Goal: Task Accomplishment & Management: Use online tool/utility

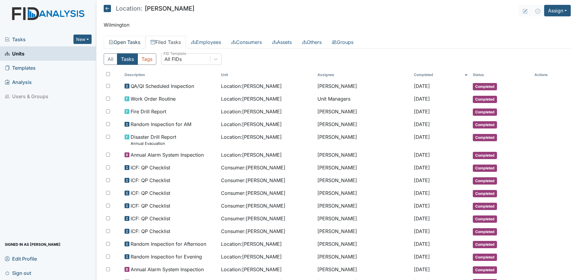
click at [120, 42] on link "Open Tasks" at bounding box center [125, 42] width 42 height 13
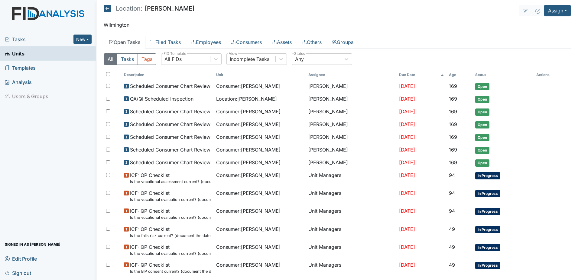
click at [397, 75] on th "Due Date" at bounding box center [422, 75] width 50 height 10
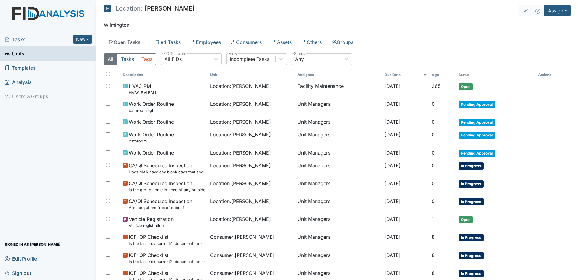
click at [31, 41] on span "Tasks" at bounding box center [39, 39] width 69 height 7
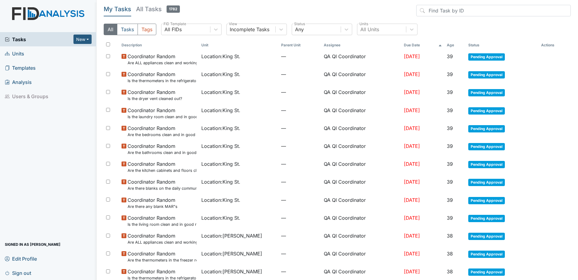
click at [20, 37] on span "Tasks" at bounding box center [39, 39] width 69 height 7
click at [188, 30] on div "All FIDs" at bounding box center [186, 29] width 49 height 11
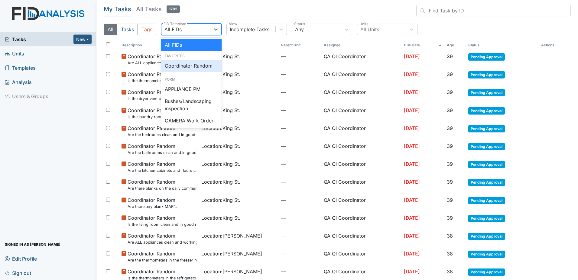
click at [19, 55] on span "Units" at bounding box center [14, 53] width 19 height 9
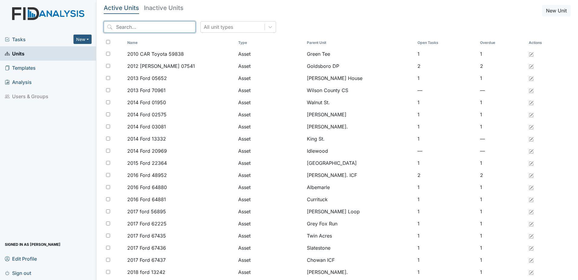
click at [149, 29] on input "search" at bounding box center [150, 26] width 92 height 11
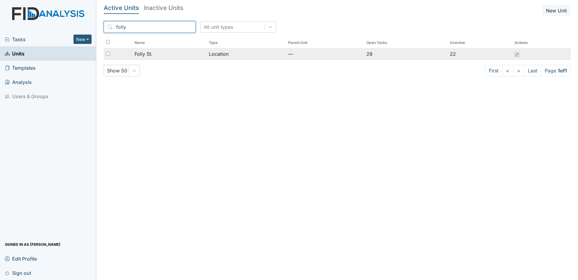
type input "folly"
click at [144, 56] on span "Folly St." at bounding box center [144, 53] width 18 height 7
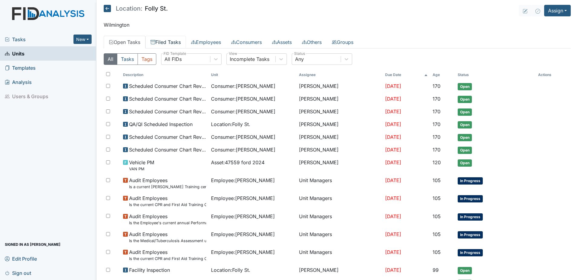
click at [175, 42] on link "Filed Tasks" at bounding box center [166, 42] width 41 height 13
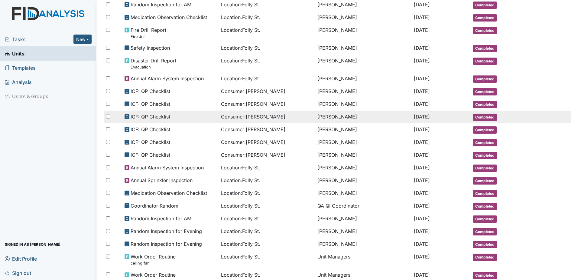
scroll to position [121, 0]
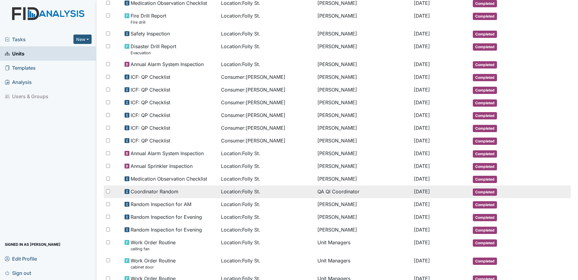
click at [237, 195] on td "Location : Folly St." at bounding box center [267, 191] width 97 height 13
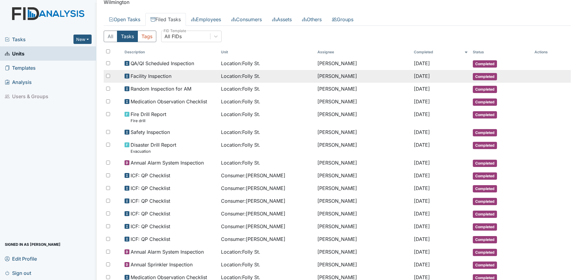
scroll to position [0, 0]
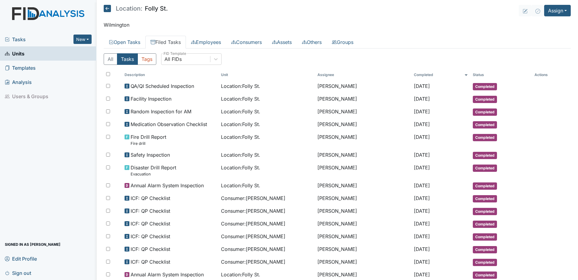
click at [22, 52] on span "Units" at bounding box center [15, 53] width 20 height 9
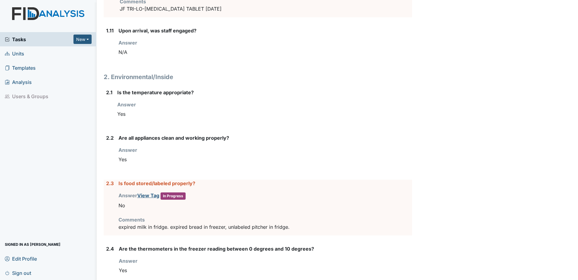
scroll to position [666, 0]
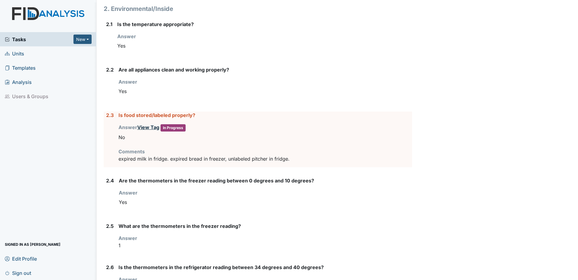
click at [144, 127] on link "View Tag" at bounding box center [148, 127] width 22 height 6
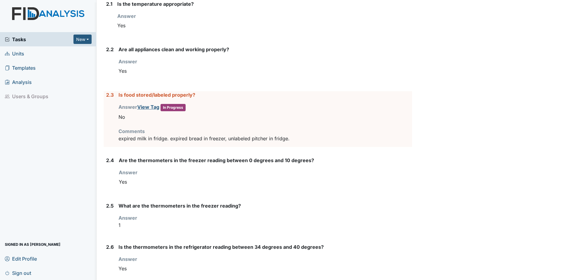
scroll to position [696, 0]
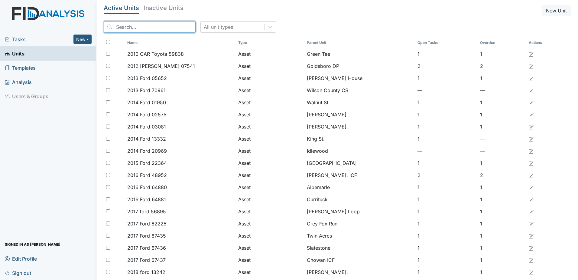
click at [146, 23] on input "search" at bounding box center [150, 26] width 92 height 11
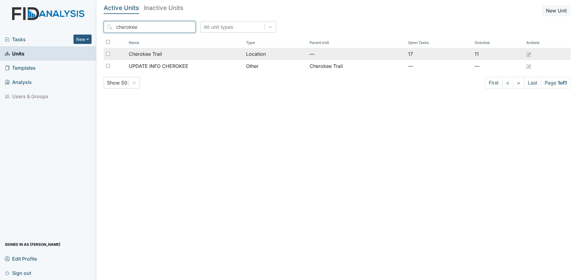
type input "cherokee"
click at [145, 52] on span "Cherokee Trail" at bounding box center [145, 53] width 33 height 7
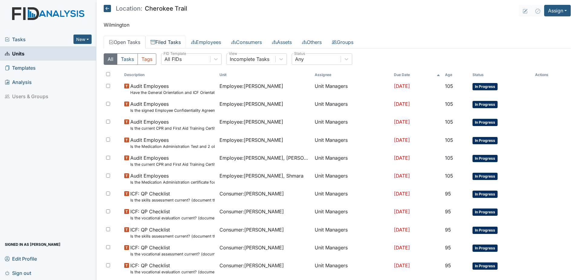
click at [164, 43] on link "Filed Tasks" at bounding box center [166, 42] width 41 height 13
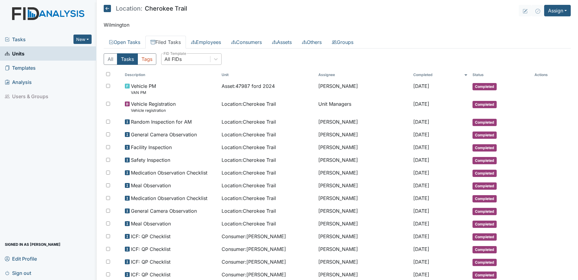
click at [178, 60] on div "All FIDs" at bounding box center [173, 58] width 17 height 7
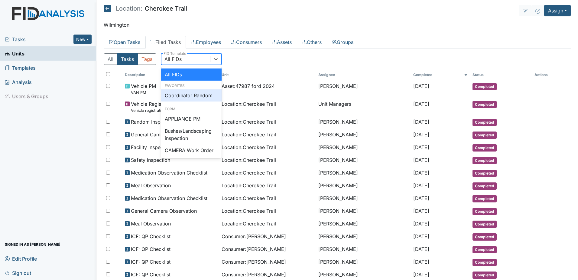
click at [181, 91] on div "Coordinator Random" at bounding box center [191, 95] width 61 height 12
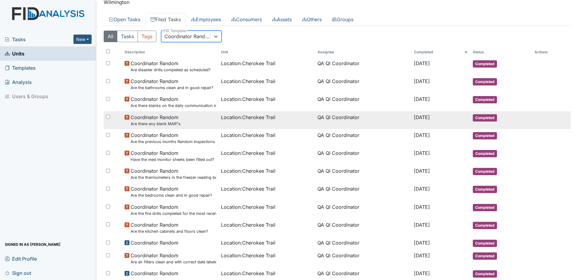
scroll to position [61, 0]
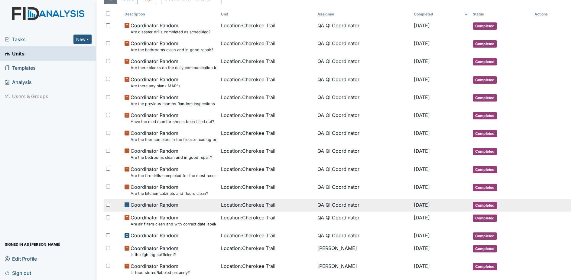
click at [239, 207] on span "Location : Cherokee Trail" at bounding box center [248, 204] width 54 height 7
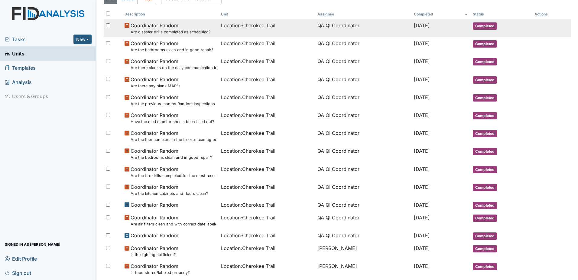
scroll to position [0, 0]
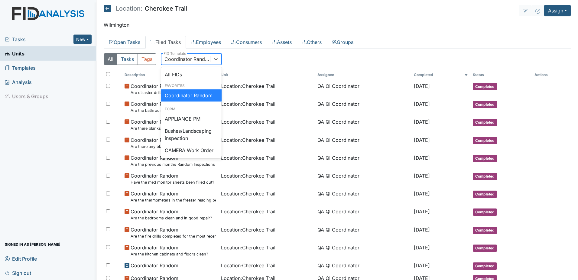
click at [181, 59] on div "Coordinator Random" at bounding box center [188, 58] width 46 height 7
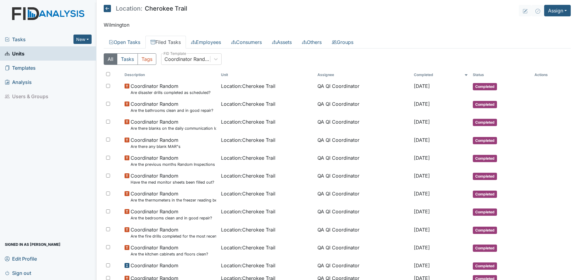
click at [20, 56] on span "Units" at bounding box center [15, 53] width 20 height 9
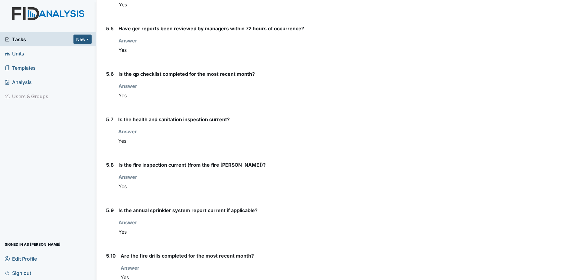
scroll to position [2498, 0]
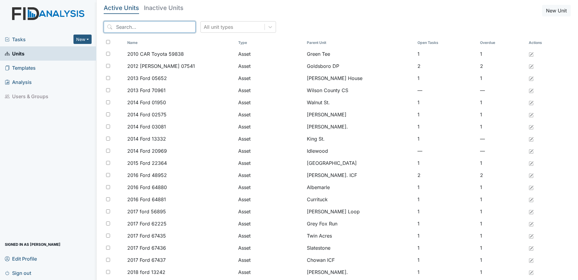
click at [135, 25] on input "search" at bounding box center [150, 26] width 92 height 11
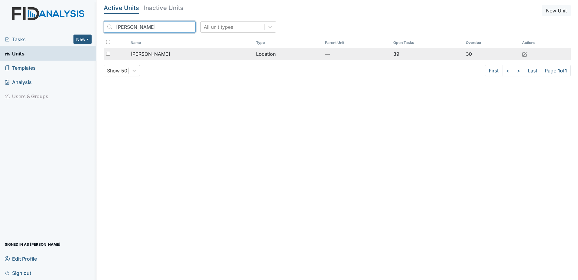
type input "lockwood"
click at [254, 48] on td "Location" at bounding box center [288, 54] width 69 height 12
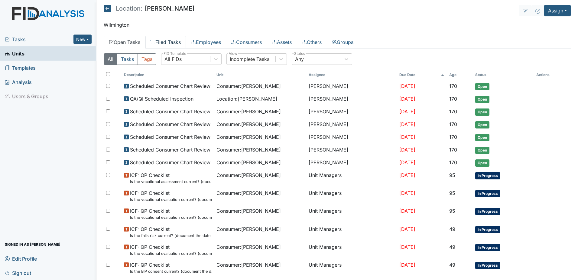
click at [164, 43] on link "Filed Tasks" at bounding box center [166, 42] width 41 height 13
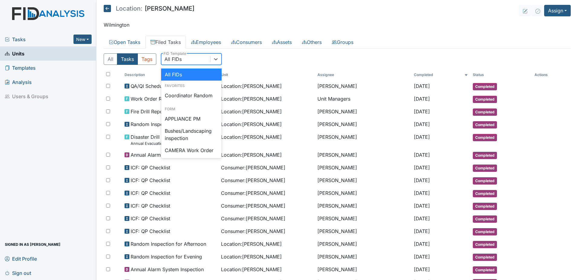
click at [176, 60] on div "All FIDs" at bounding box center [173, 58] width 17 height 7
click at [184, 97] on div "Coordinator Random" at bounding box center [191, 95] width 61 height 12
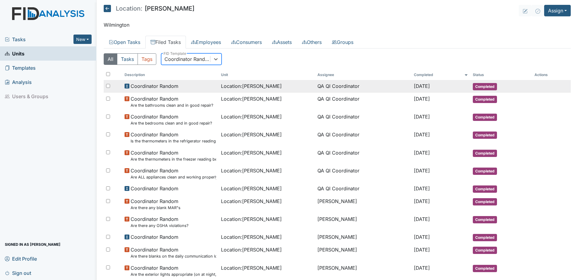
click at [257, 87] on span "Location : Lockwood" at bounding box center [251, 85] width 61 height 7
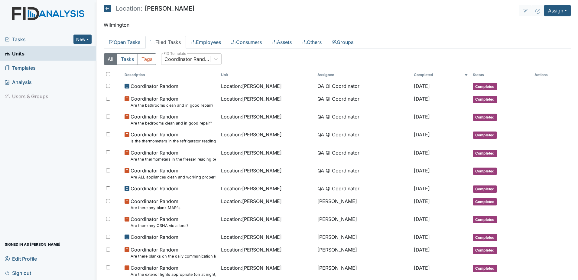
click at [41, 39] on span "Tasks" at bounding box center [39, 39] width 69 height 7
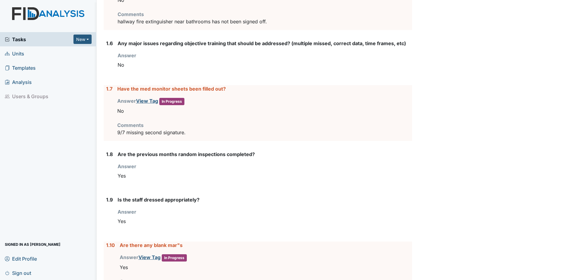
scroll to position [242, 0]
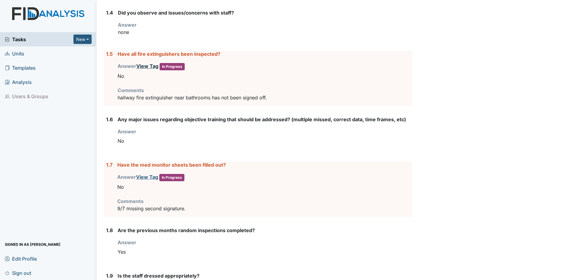
click at [149, 67] on link "View Tag" at bounding box center [147, 66] width 22 height 6
click at [144, 176] on link "View Tag" at bounding box center [147, 177] width 22 height 6
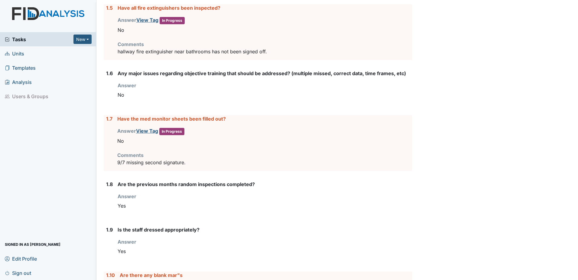
scroll to position [363, 0]
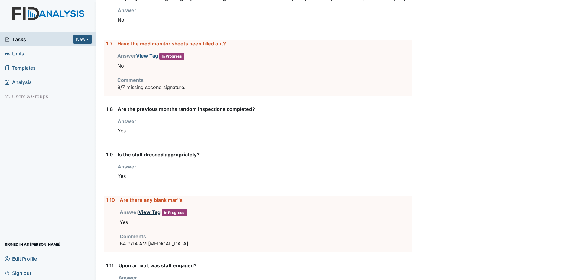
click at [146, 213] on link "View Tag" at bounding box center [150, 212] width 22 height 6
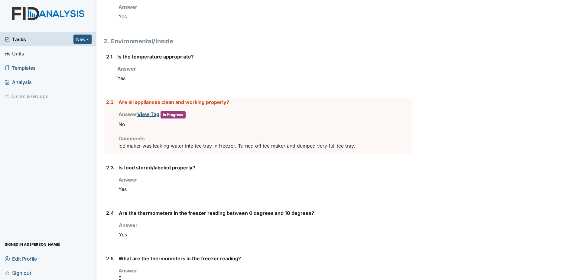
scroll to position [635, 0]
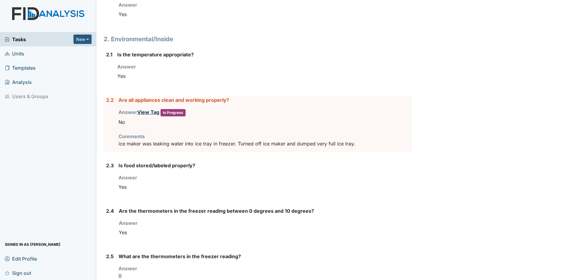
click at [142, 115] on link "View Tag" at bounding box center [148, 112] width 22 height 6
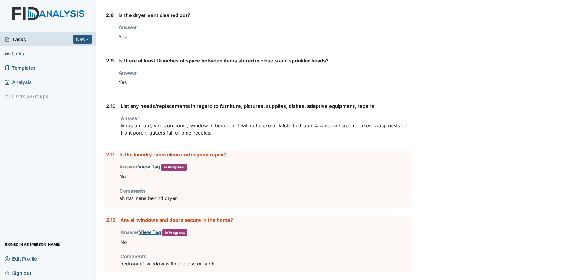
scroll to position [1089, 0]
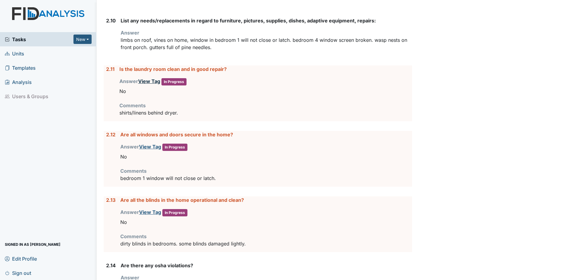
click at [148, 82] on link "View Tag" at bounding box center [149, 81] width 22 height 6
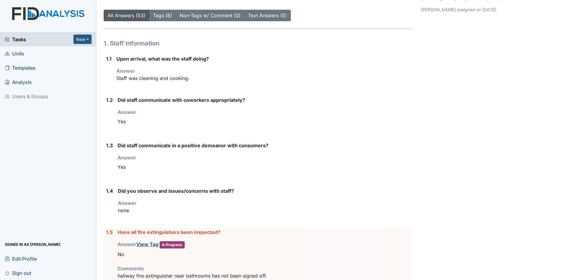
scroll to position [0, 0]
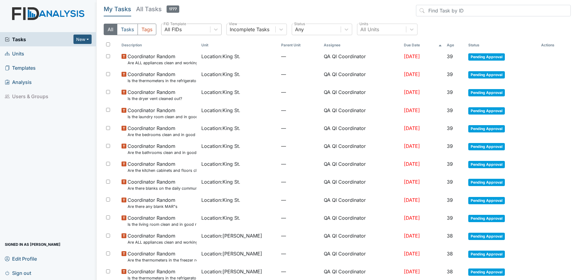
click at [176, 31] on div "All FIDs" at bounding box center [173, 29] width 17 height 7
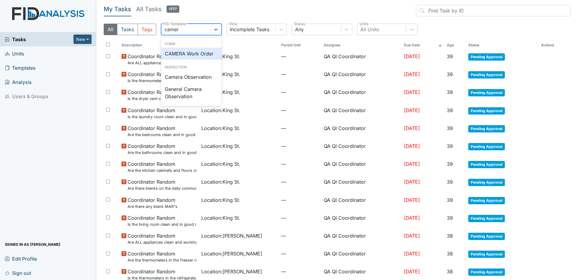
type input "camera"
click at [196, 79] on div "Camera Observation" at bounding box center [191, 77] width 61 height 12
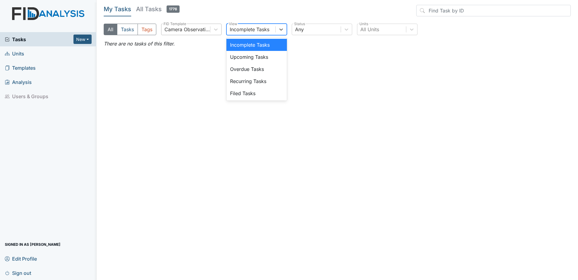
click at [253, 33] on div "Incomplete Tasks" at bounding box center [250, 29] width 40 height 7
click at [244, 91] on div "Filed Tasks" at bounding box center [257, 93] width 61 height 12
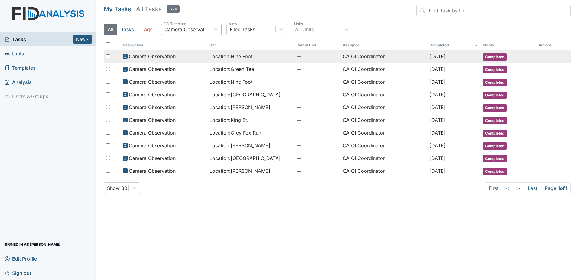
click at [243, 57] on span "Location : Nine Foot" at bounding box center [231, 56] width 43 height 7
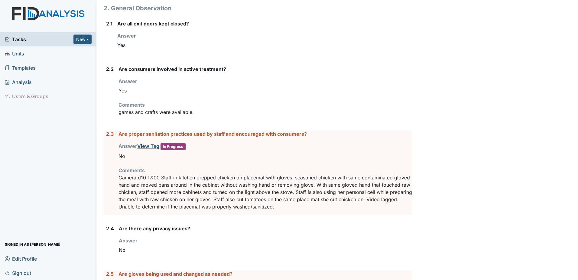
scroll to position [242, 0]
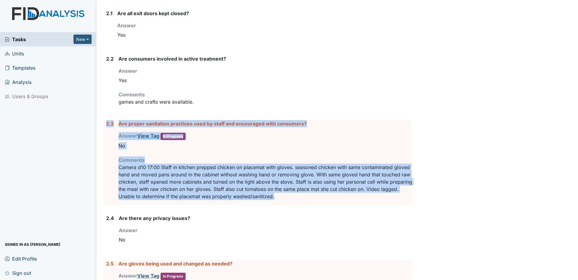
drag, startPoint x: 322, startPoint y: 195, endPoint x: 105, endPoint y: 124, distance: 228.0
click at [105, 124] on div "2.3 Are proper sanitation practices used by staff and encouraged with consumers…" at bounding box center [258, 162] width 309 height 85
drag, startPoint x: 105, startPoint y: 124, endPoint x: 124, endPoint y: 123, distance: 18.5
copy div "2.3 Are proper sanitation practices used by staff and encouraged with consumers…"
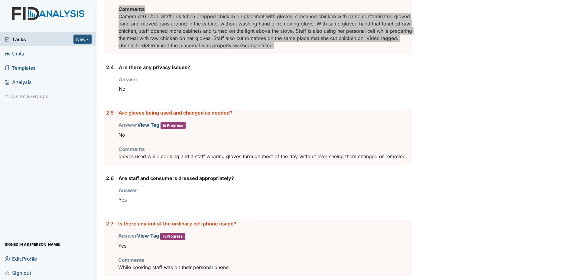
scroll to position [393, 0]
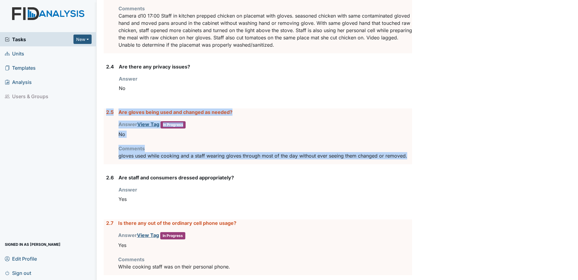
drag, startPoint x: 407, startPoint y: 158, endPoint x: 106, endPoint y: 113, distance: 303.4
click at [106, 113] on div "2.5 Are gloves being used and changed as needed? Answer View Tag In Progress Yo…" at bounding box center [258, 136] width 309 height 56
drag, startPoint x: 106, startPoint y: 113, endPoint x: 124, endPoint y: 113, distance: 17.3
copy div "2.5 Are gloves being used and changed as needed? Answer View Tag In Progress Yo…"
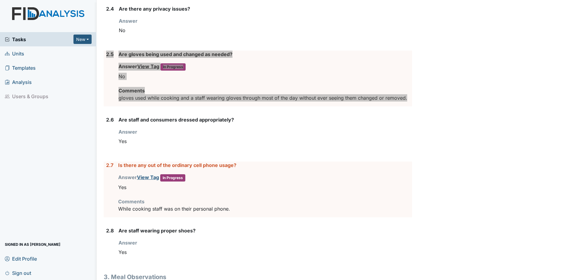
scroll to position [484, 0]
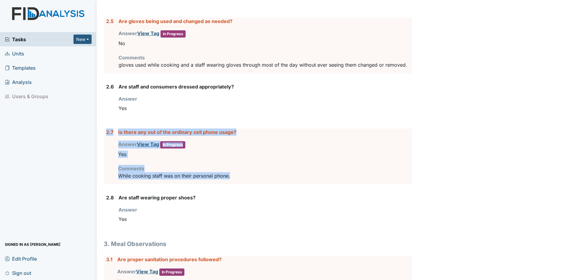
drag, startPoint x: 239, startPoint y: 179, endPoint x: 105, endPoint y: 136, distance: 140.5
click at [105, 136] on div "2.7 Is there any out of the ordinary cell phone usage? Answer View Tag In Progr…" at bounding box center [258, 156] width 309 height 56
drag, startPoint x: 105, startPoint y: 136, endPoint x: 121, endPoint y: 134, distance: 15.8
copy div "2.7 Is there any out of the ordinary cell phone usage? Answer View Tag In Progr…"
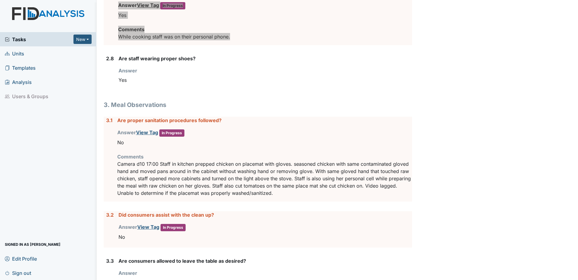
scroll to position [635, 0]
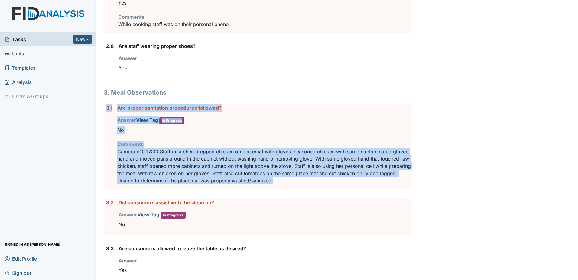
drag, startPoint x: 297, startPoint y: 181, endPoint x: 105, endPoint y: 108, distance: 205.8
click at [105, 108] on div "3.1 Are proper sanitation procedures followed? Answer View Tag In Progress You …" at bounding box center [258, 146] width 309 height 85
drag, startPoint x: 105, startPoint y: 108, endPoint x: 129, endPoint y: 107, distance: 24.2
copy div "3.1 Are proper sanitation procedures followed? Answer View Tag In Progress You …"
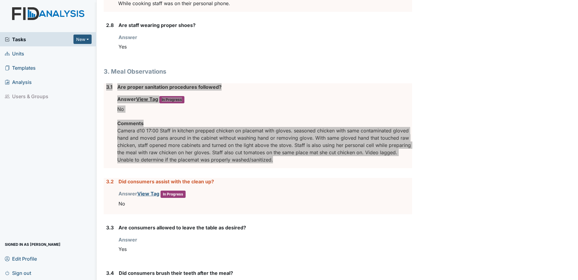
scroll to position [666, 0]
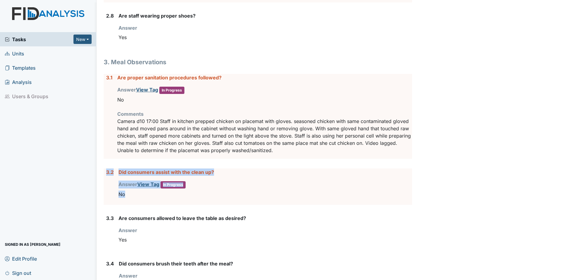
drag, startPoint x: 133, startPoint y: 195, endPoint x: 104, endPoint y: 173, distance: 35.9
click at [104, 173] on div "3.2 Did consumers assist with the clean up? Answer View Tag In Progress You mus…" at bounding box center [258, 186] width 309 height 36
drag, startPoint x: 104, startPoint y: 173, endPoint x: 125, endPoint y: 172, distance: 20.9
copy div "3.2 Did consumers assist with the clean up? Answer View Tag In Progress You mus…"
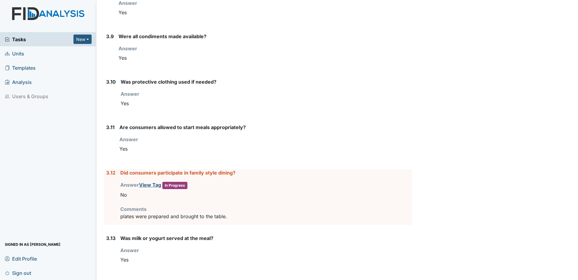
scroll to position [1210, 0]
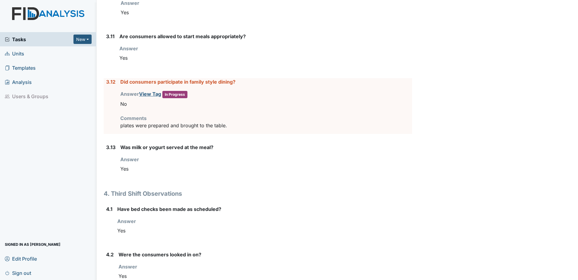
click at [237, 125] on p "plates were prepared and brought to the table." at bounding box center [266, 125] width 292 height 7
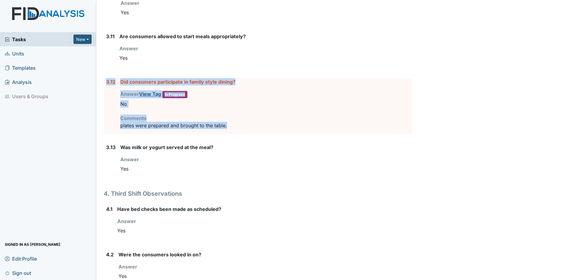
drag, startPoint x: 239, startPoint y: 126, endPoint x: 106, endPoint y: 82, distance: 140.2
click at [106, 82] on div "3.12 Did consumers participate in family style dining? Answer View Tag In Progr…" at bounding box center [258, 106] width 309 height 56
drag, startPoint x: 106, startPoint y: 82, endPoint x: 110, endPoint y: 84, distance: 3.9
copy div "3.12 Did consumers participate in family style dining? Answer View Tag In Progr…"
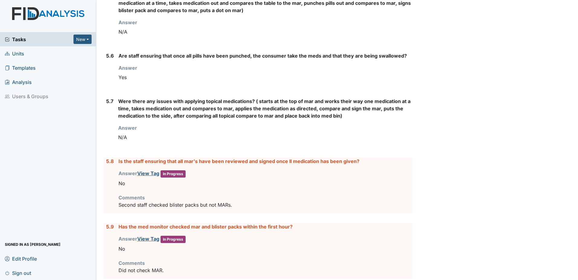
scroll to position [1830, 0]
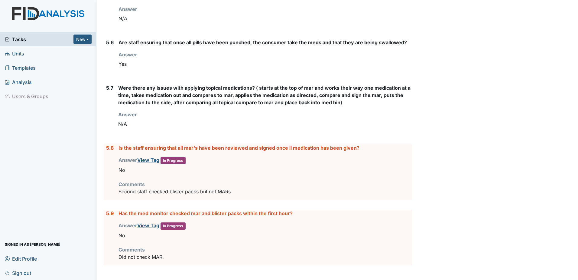
click at [172, 259] on p "Did not check MAR." at bounding box center [266, 256] width 294 height 7
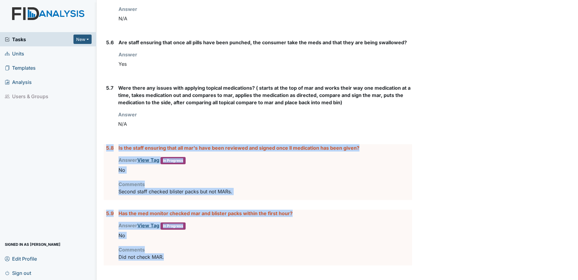
drag, startPoint x: 177, startPoint y: 260, endPoint x: 102, endPoint y: 152, distance: 131.3
drag, startPoint x: 102, startPoint y: 152, endPoint x: 130, endPoint y: 146, distance: 29.0
copy form "5.8 Is the staff ensuring that all mar's have been reviewed and signed once ll …"
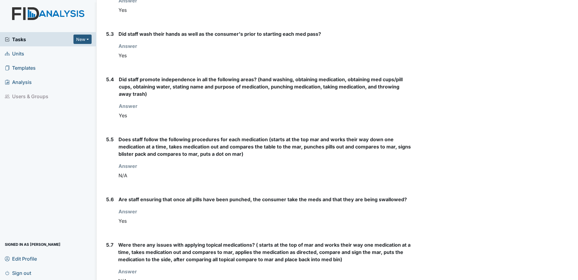
scroll to position [1588, 0]
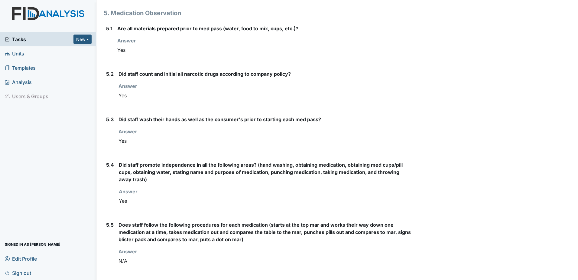
click at [18, 42] on span "Tasks" at bounding box center [39, 39] width 69 height 7
